Goal: Navigation & Orientation: Go to known website

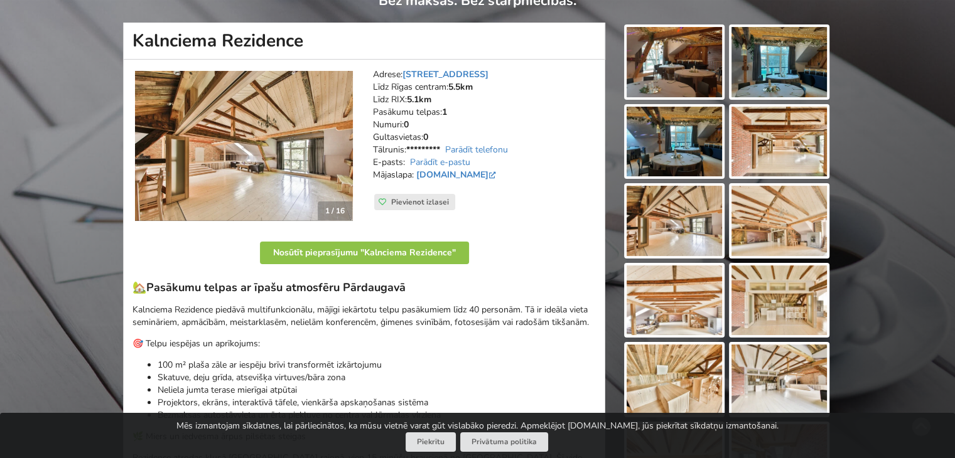
scroll to position [126, 0]
click at [344, 148] on img at bounding box center [244, 145] width 218 height 151
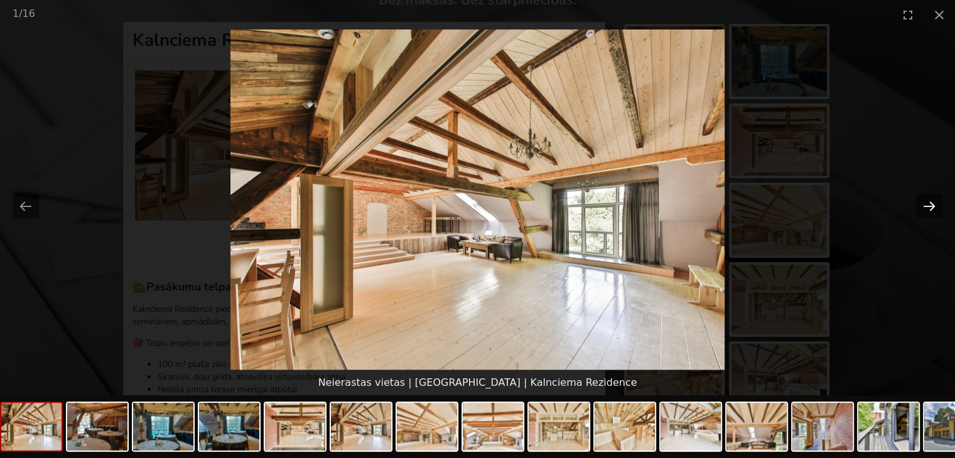
click at [926, 210] on button "Next slide" at bounding box center [929, 206] width 26 height 24
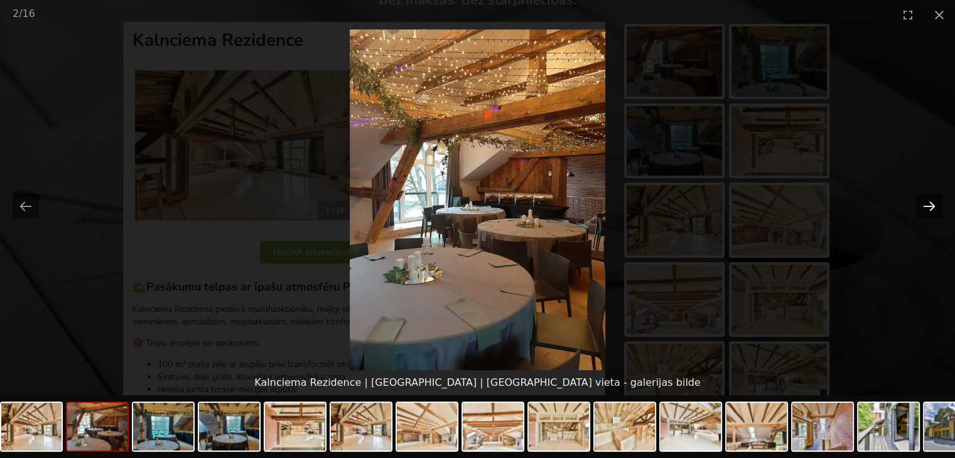
click at [926, 210] on button "Next slide" at bounding box center [929, 206] width 26 height 24
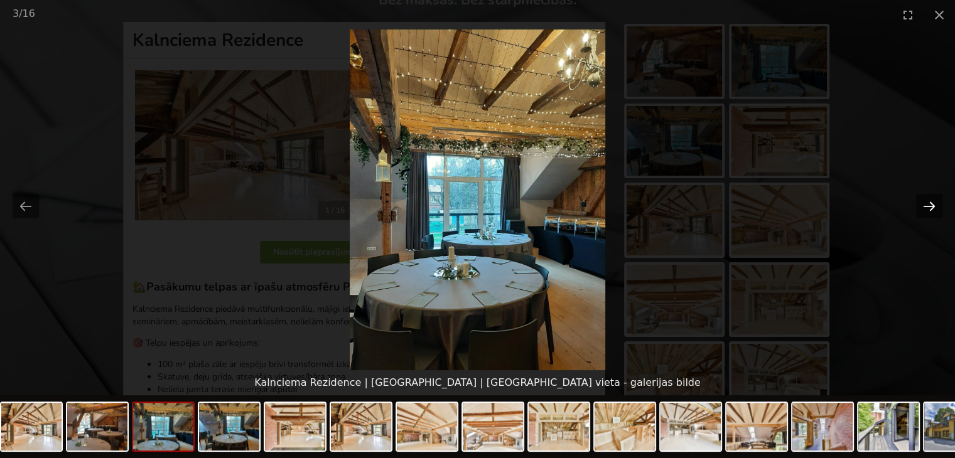
click at [926, 210] on button "Next slide" at bounding box center [929, 206] width 26 height 24
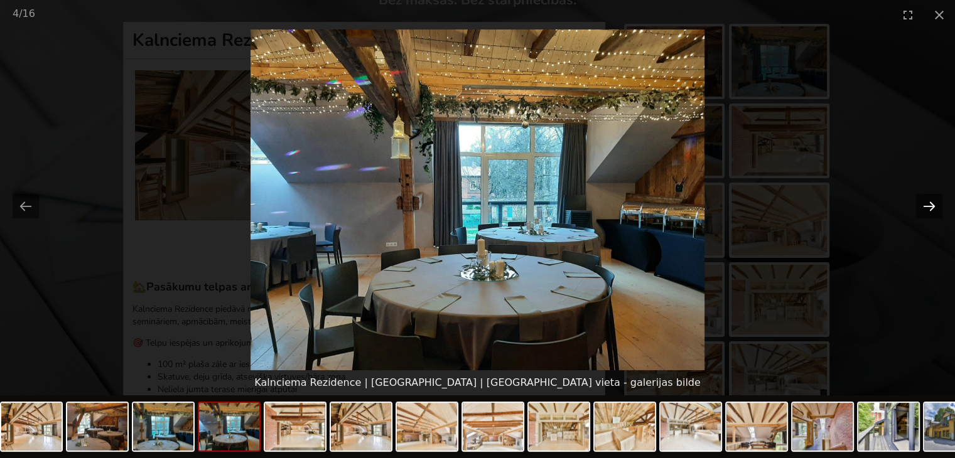
click at [926, 210] on button "Next slide" at bounding box center [929, 206] width 26 height 24
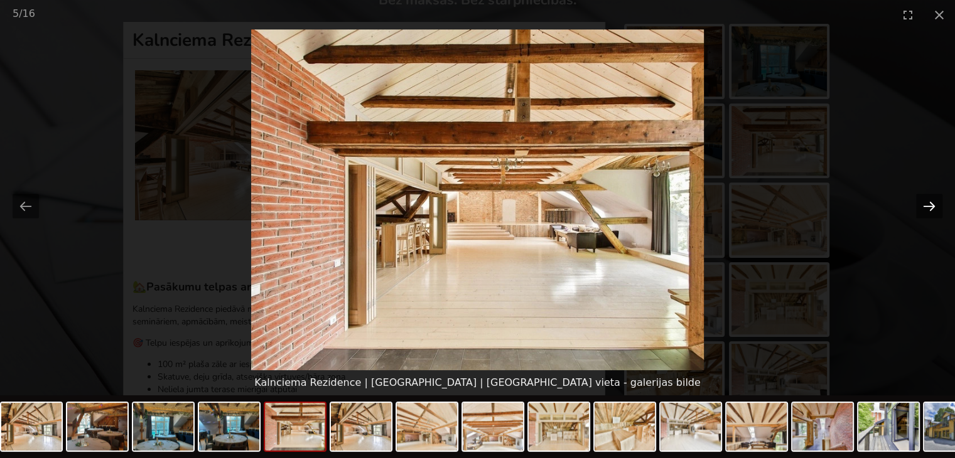
click at [926, 210] on button "Next slide" at bounding box center [929, 206] width 26 height 24
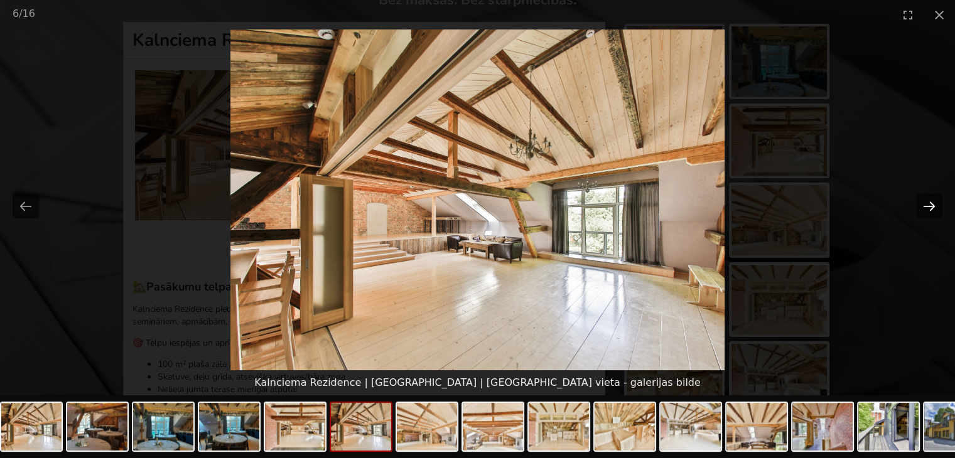
click at [926, 210] on button "Next slide" at bounding box center [929, 206] width 26 height 24
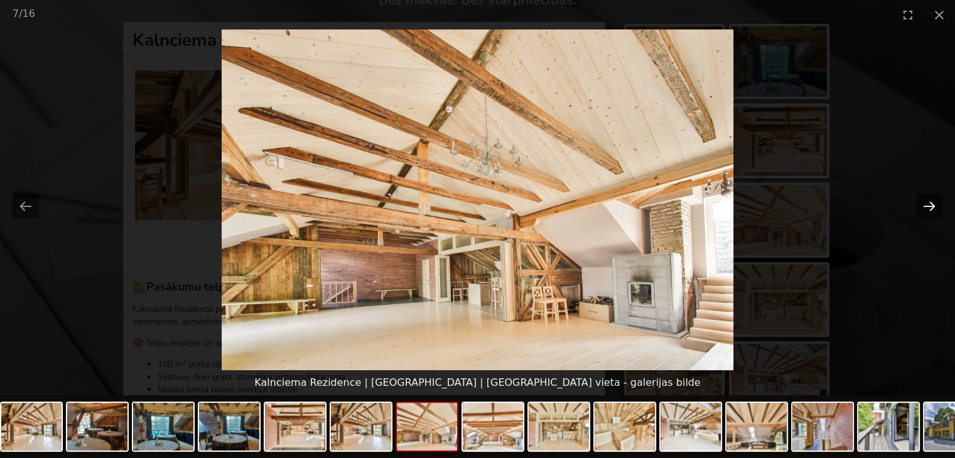
click at [926, 210] on button "Next slide" at bounding box center [929, 206] width 26 height 24
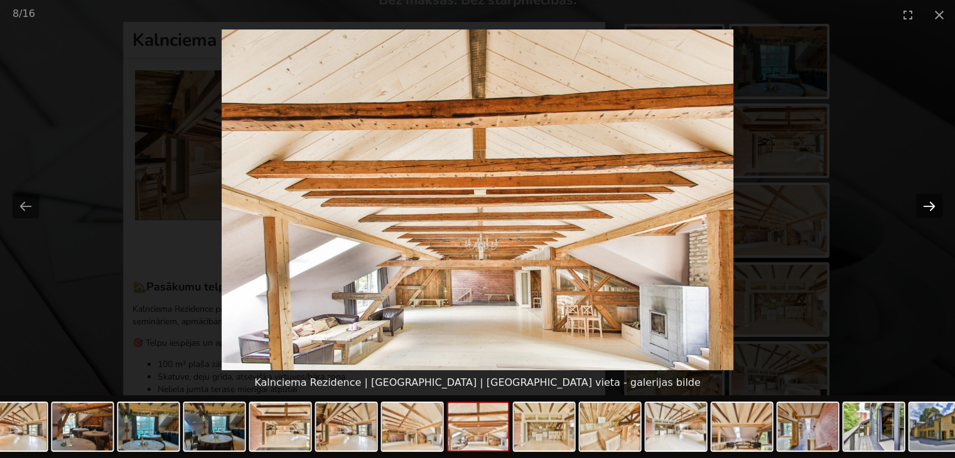
click at [926, 209] on button "Next slide" at bounding box center [929, 206] width 26 height 24
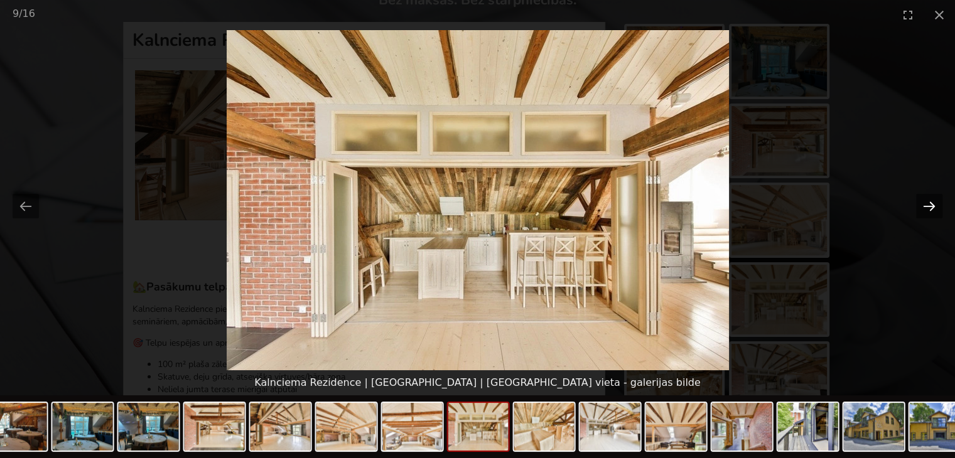
click at [926, 209] on button "Next slide" at bounding box center [929, 206] width 26 height 24
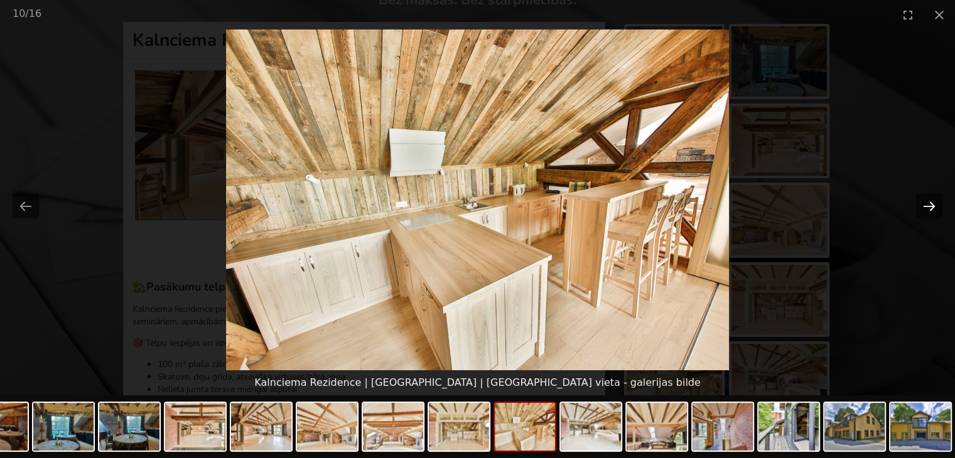
click at [926, 209] on button "Next slide" at bounding box center [929, 206] width 26 height 24
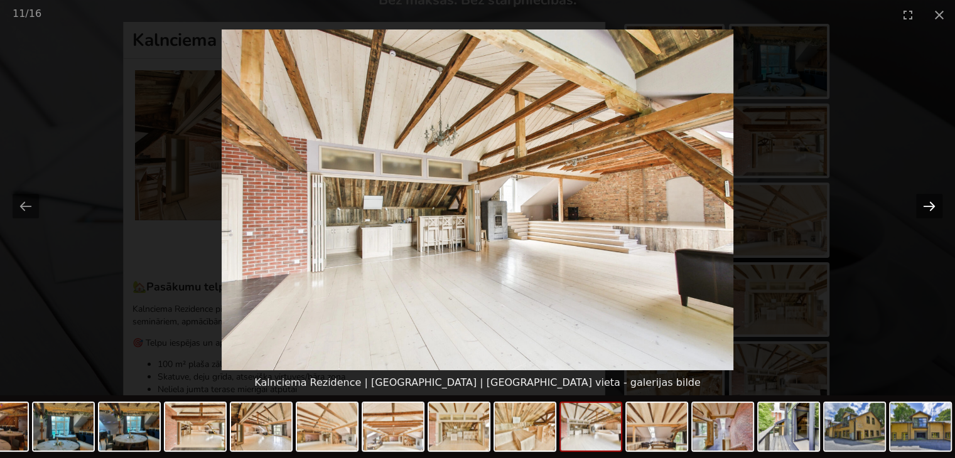
click at [927, 209] on button "Next slide" at bounding box center [929, 206] width 26 height 24
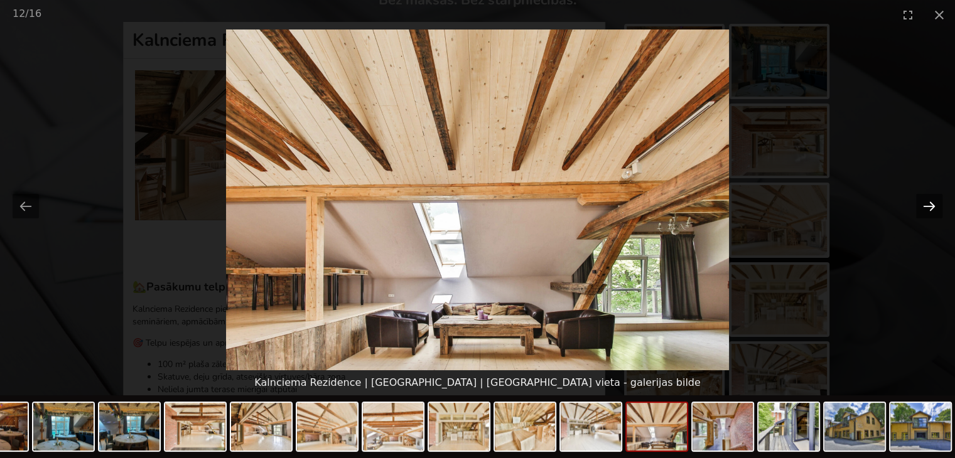
click at [927, 209] on button "Next slide" at bounding box center [929, 206] width 26 height 24
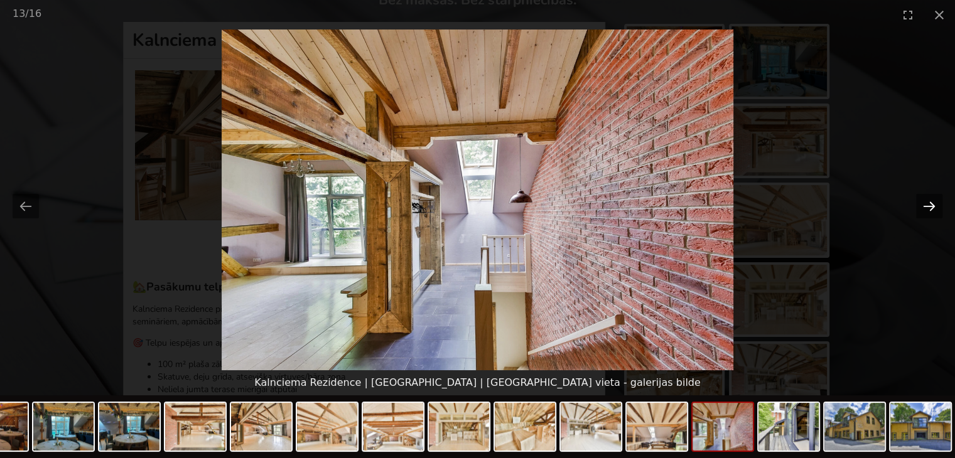
click at [927, 209] on button "Next slide" at bounding box center [929, 206] width 26 height 24
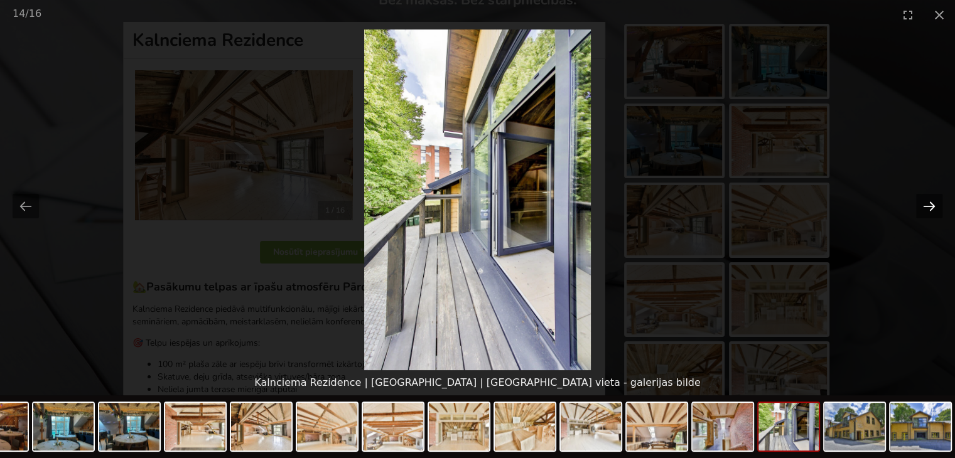
click at [927, 209] on button "Next slide" at bounding box center [929, 206] width 26 height 24
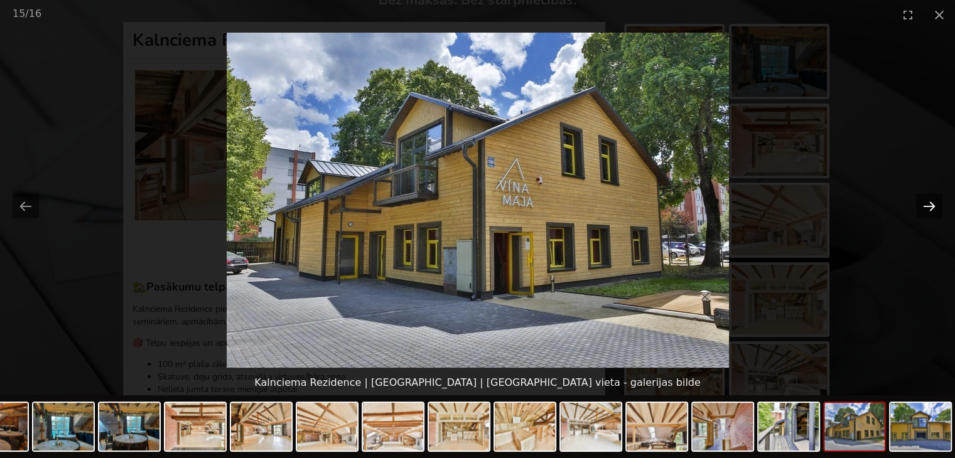
click at [927, 209] on button "Next slide" at bounding box center [929, 206] width 26 height 24
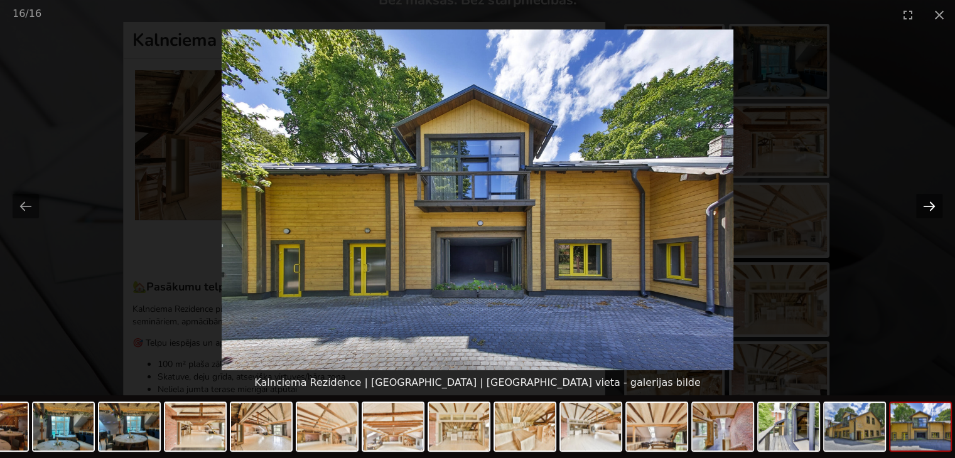
click at [927, 209] on button "Next slide" at bounding box center [929, 206] width 26 height 24
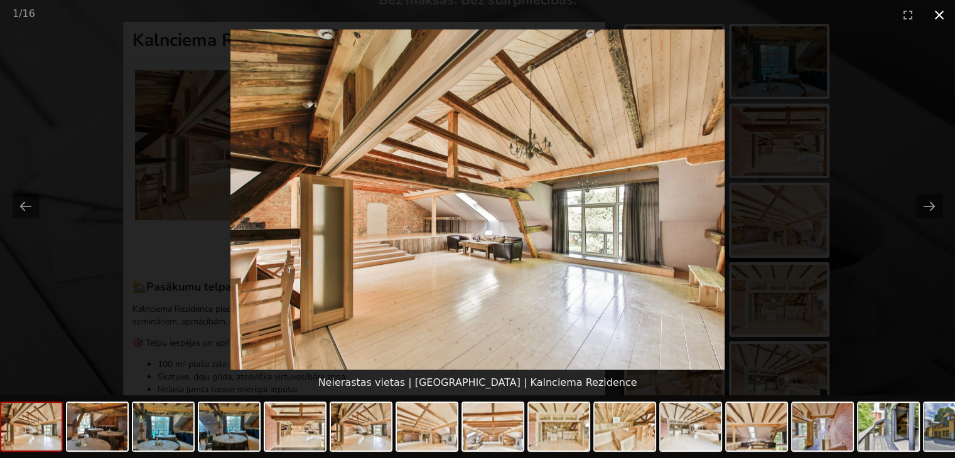
click at [935, 20] on button "Close gallery" at bounding box center [939, 15] width 31 height 30
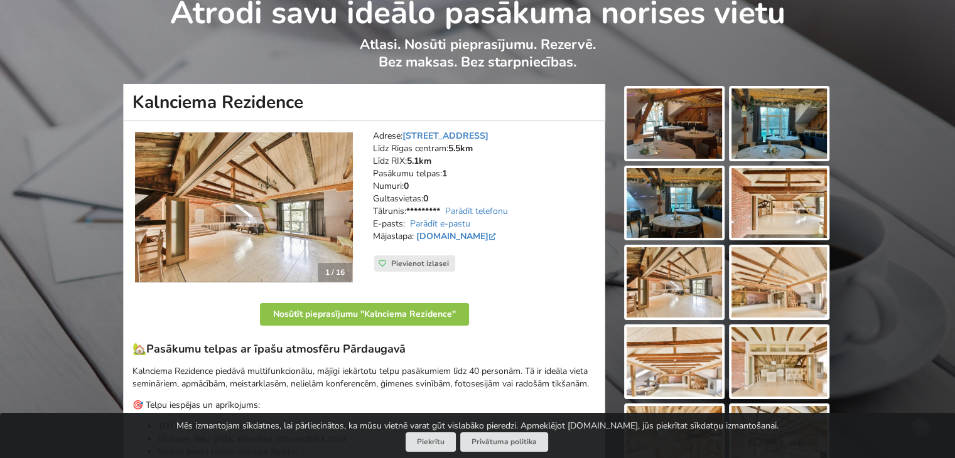
scroll to position [63, 0]
click at [435, 231] on link "[DOMAIN_NAME]" at bounding box center [457, 237] width 82 height 12
